Goal: Task Accomplishment & Management: Use online tool/utility

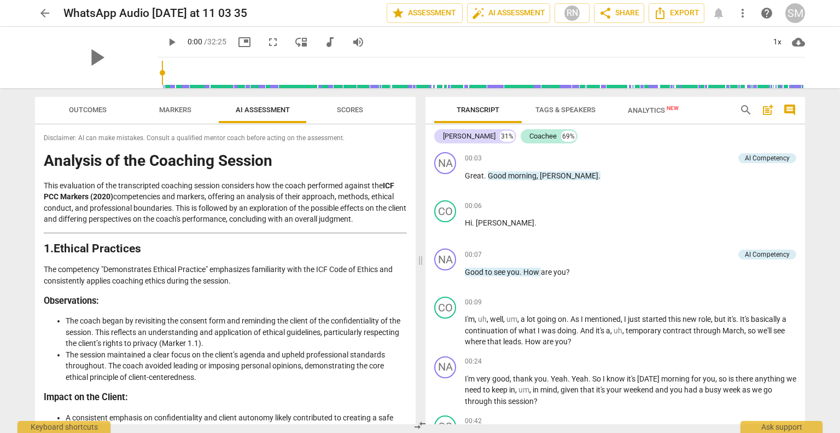
scroll to position [2281, 0]
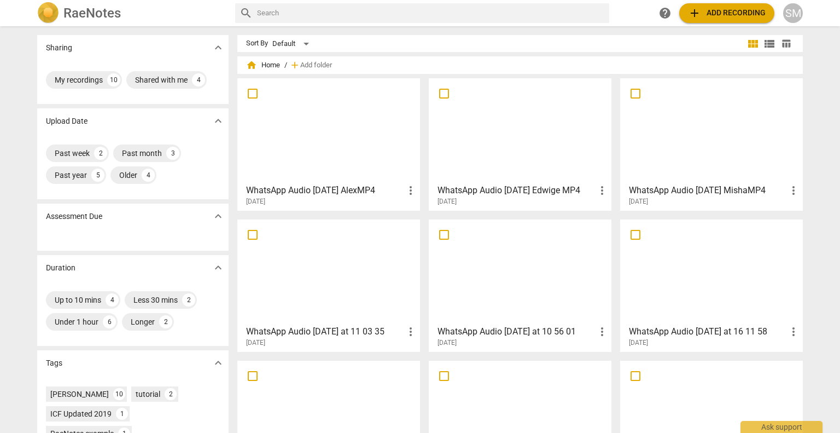
click at [738, 15] on span "add Add recording" at bounding box center [727, 13] width 78 height 13
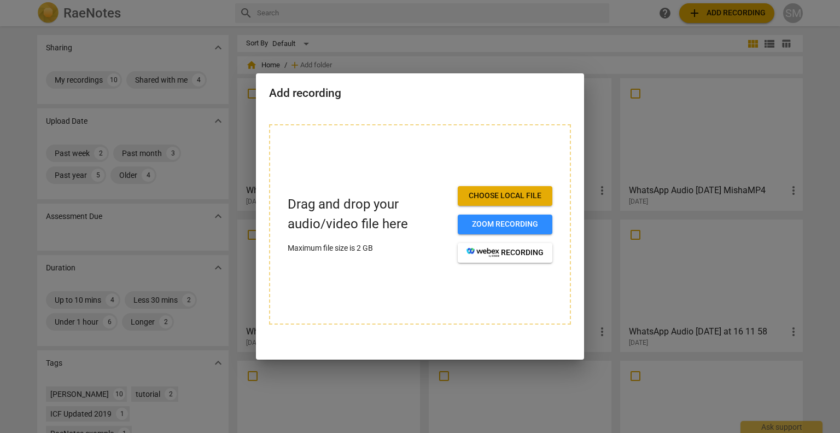
click at [499, 199] on span "Choose local file" at bounding box center [505, 195] width 77 height 11
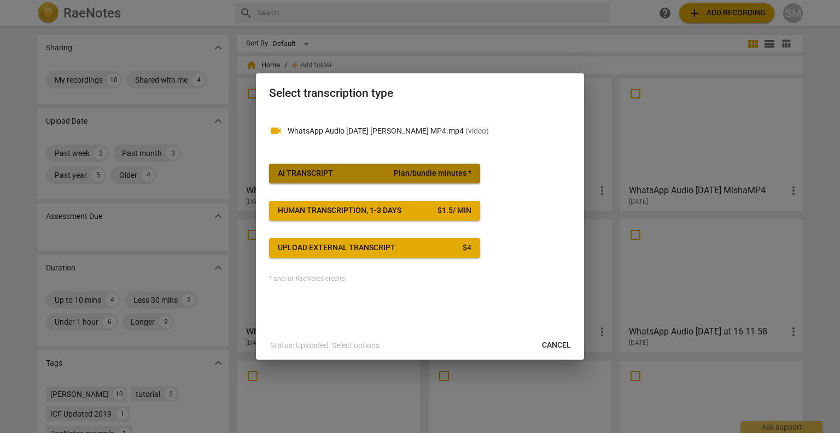
click at [362, 172] on span "AI Transcript Plan/bundle minutes *" at bounding box center [375, 173] width 194 height 11
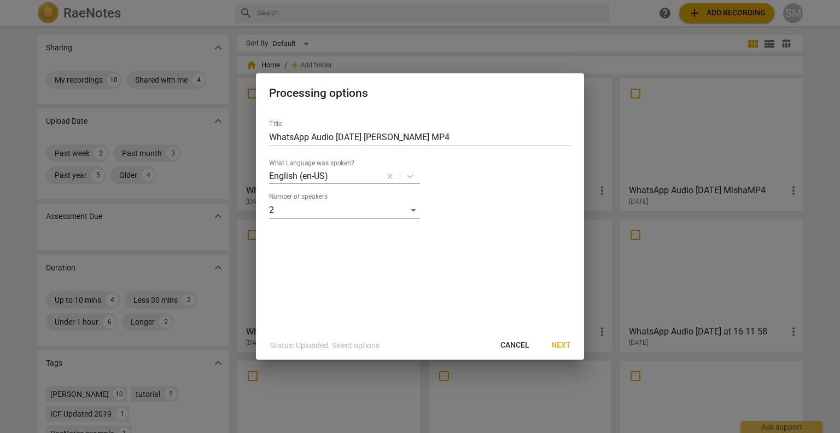
click at [562, 345] on span "Next" at bounding box center [561, 345] width 20 height 11
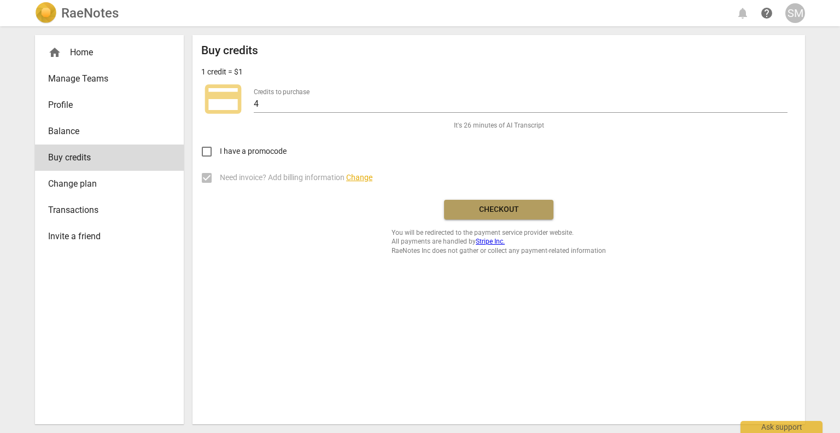
click at [505, 212] on span "Checkout" at bounding box center [499, 209] width 92 height 11
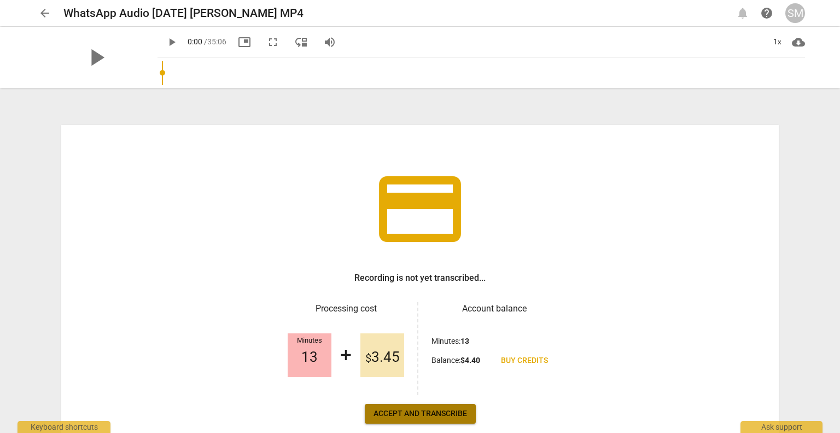
click at [415, 414] on span "Accept and transcribe" at bounding box center [421, 413] width 94 height 11
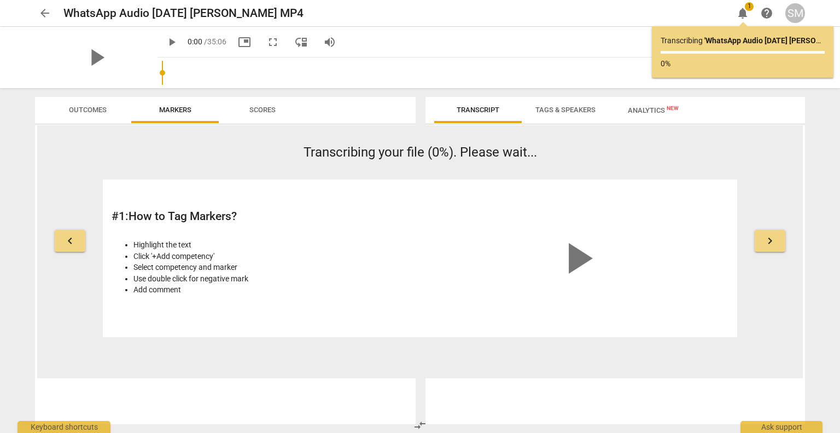
click at [772, 241] on span "keyboard_arrow_right" at bounding box center [770, 240] width 13 height 13
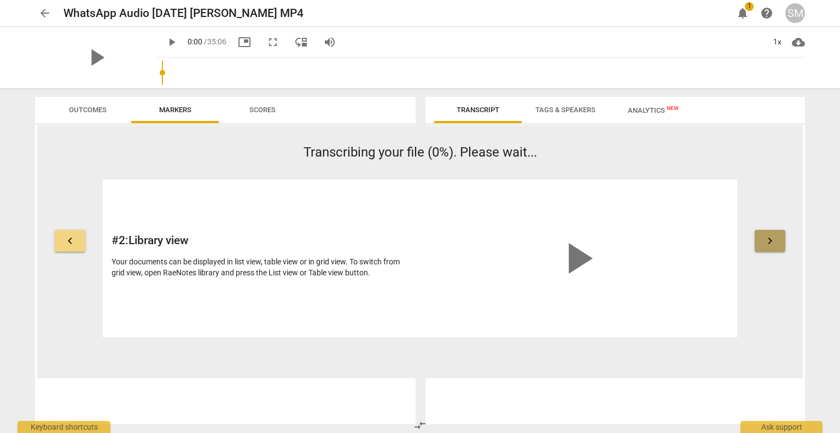
click at [772, 241] on span "keyboard_arrow_right" at bounding box center [770, 240] width 13 height 13
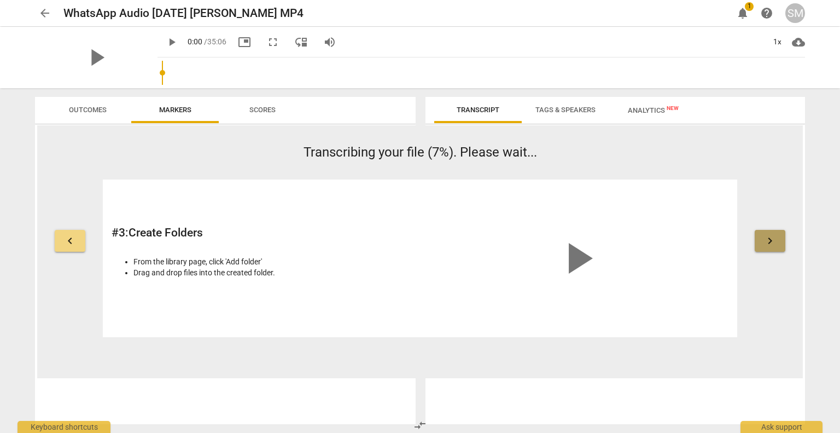
click at [772, 241] on span "keyboard_arrow_right" at bounding box center [770, 240] width 13 height 13
click at [773, 238] on span "keyboard_arrow_right" at bounding box center [770, 240] width 13 height 13
